Goal: Navigation & Orientation: Find specific page/section

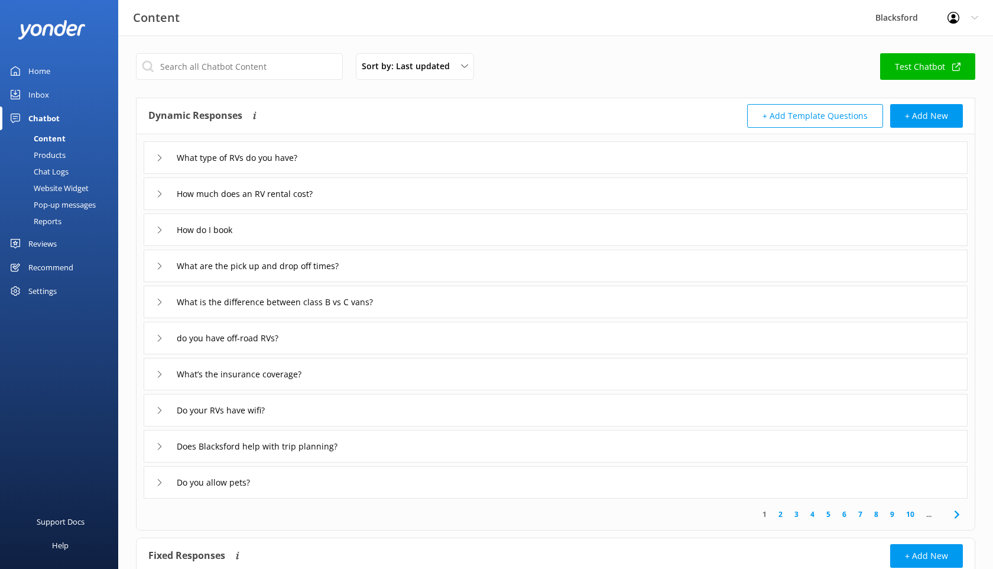
click at [31, 101] on div "Inbox" at bounding box center [38, 95] width 21 height 24
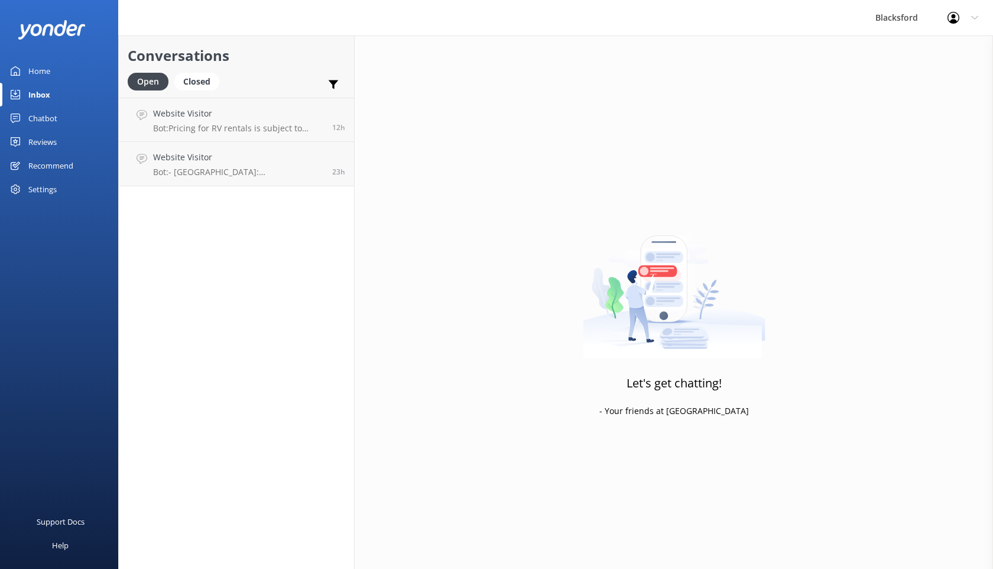
click at [40, 116] on div "Chatbot" at bounding box center [42, 118] width 29 height 24
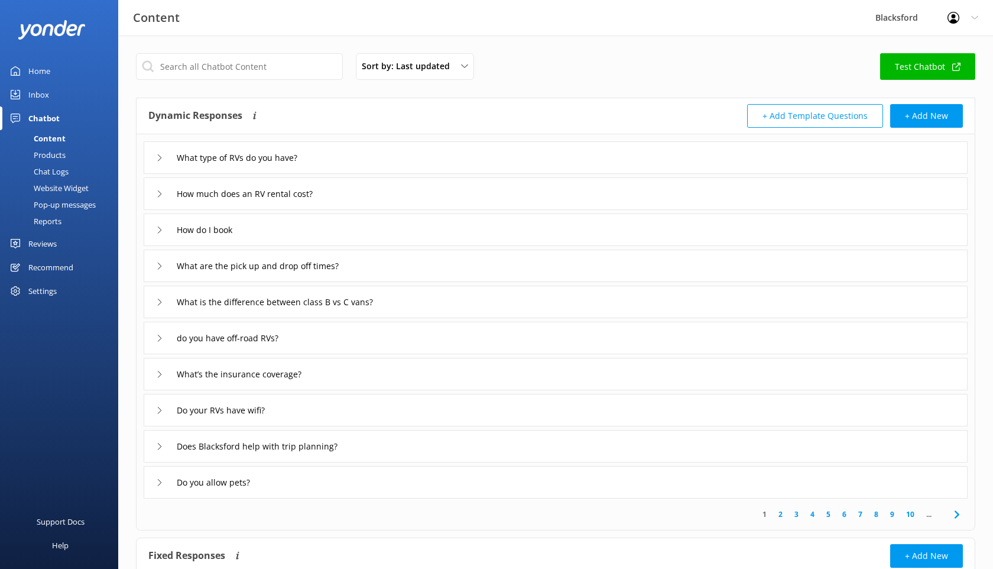
click at [56, 167] on div "Chat Logs" at bounding box center [37, 171] width 61 height 17
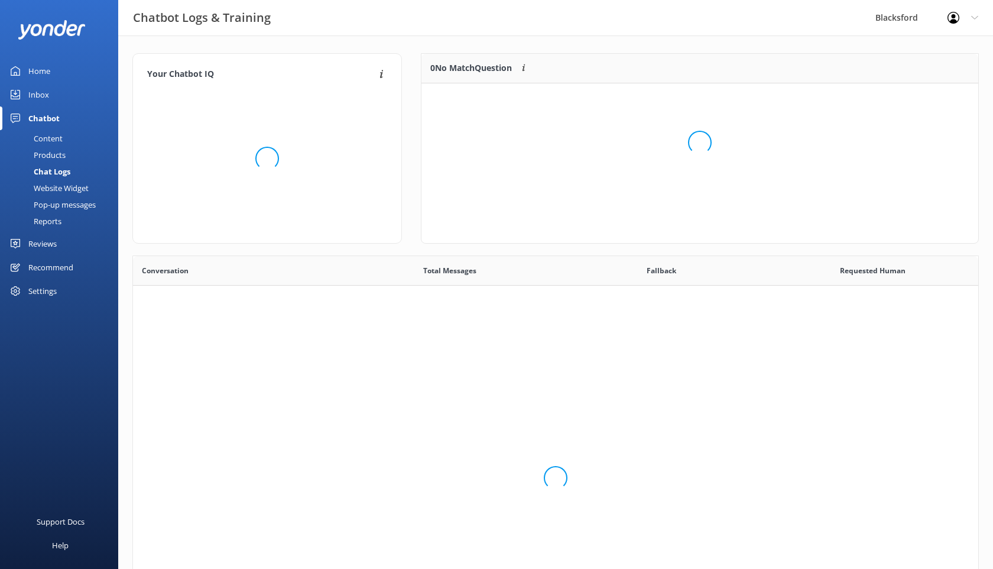
scroll to position [414, 845]
